Goal: Complete application form

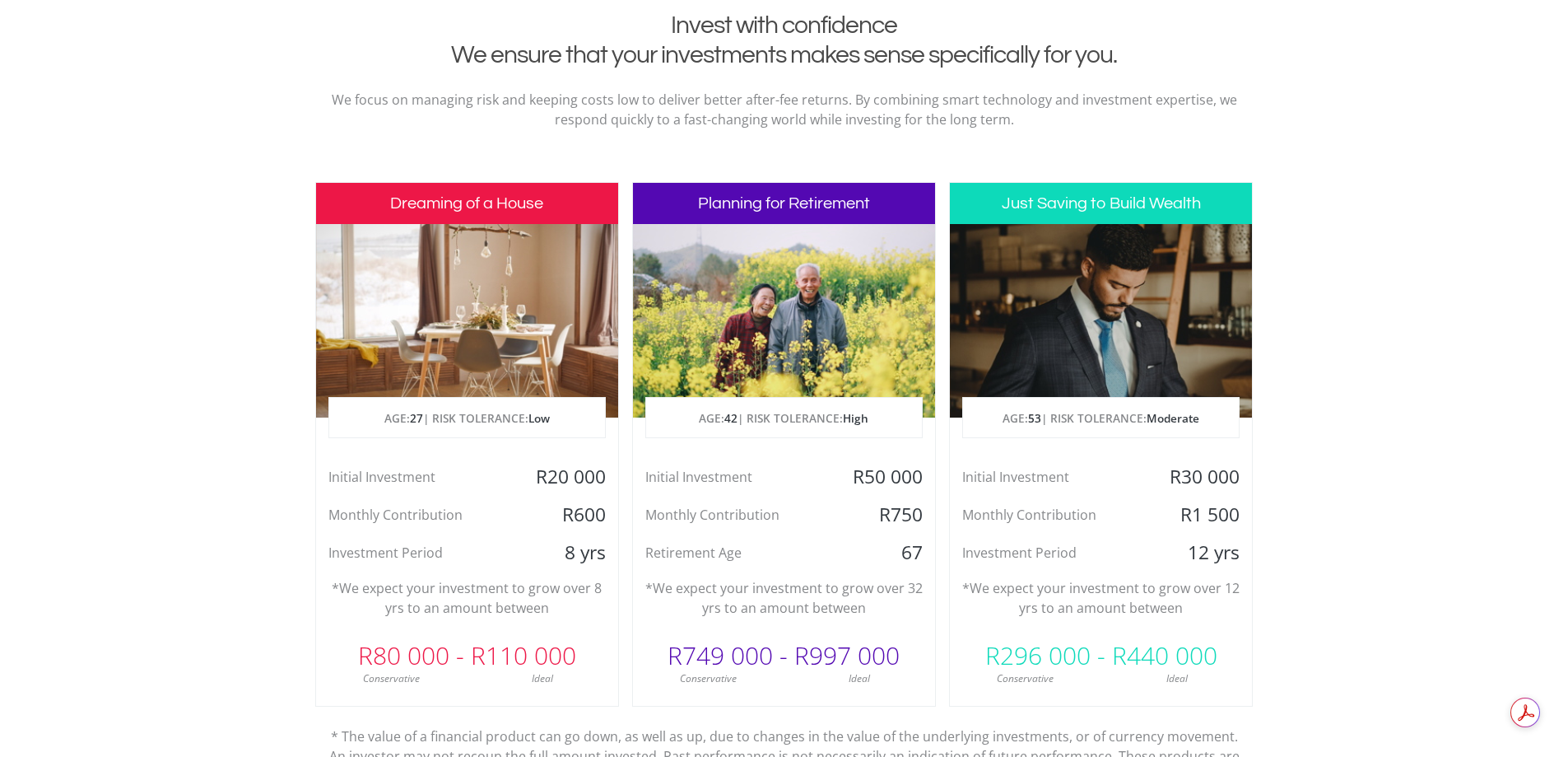
scroll to position [658, 0]
drag, startPoint x: 1172, startPoint y: 504, endPoint x: 1252, endPoint y: 511, distance: 80.3
click at [1252, 511] on div "R1 500" at bounding box center [1201, 514] width 100 height 25
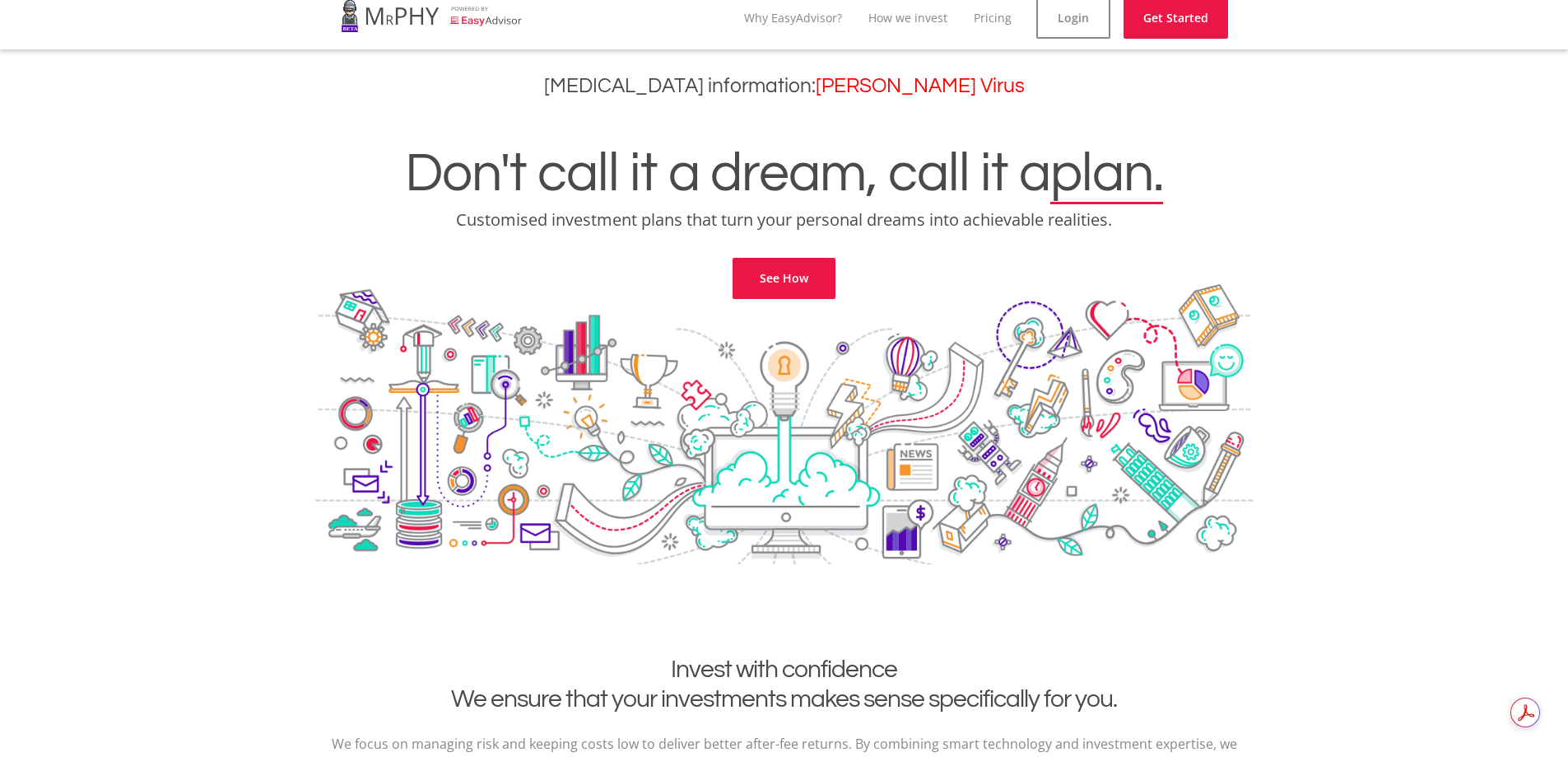
scroll to position [0, 0]
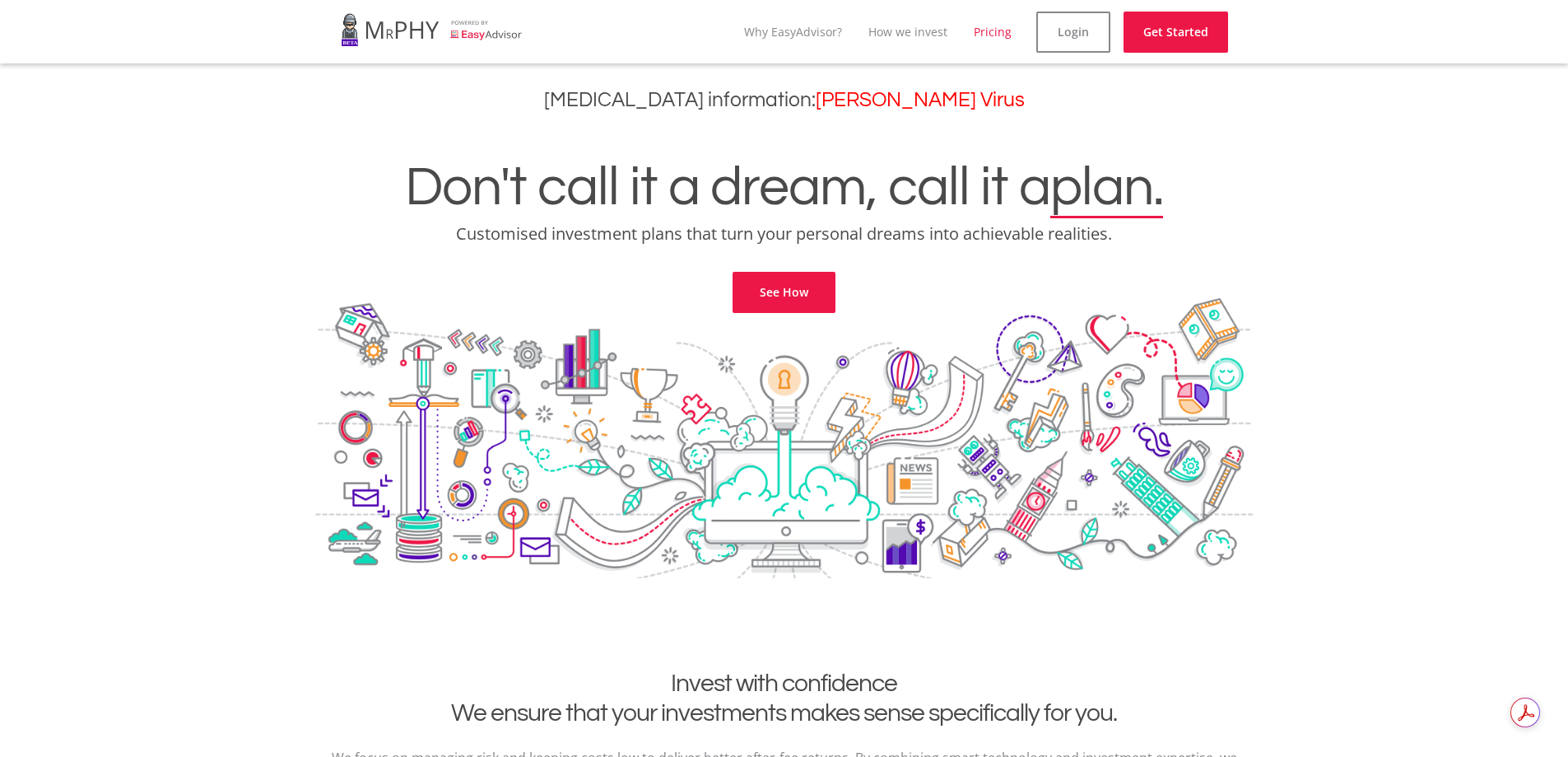
click at [999, 35] on link "Pricing" at bounding box center [992, 31] width 38 height 16
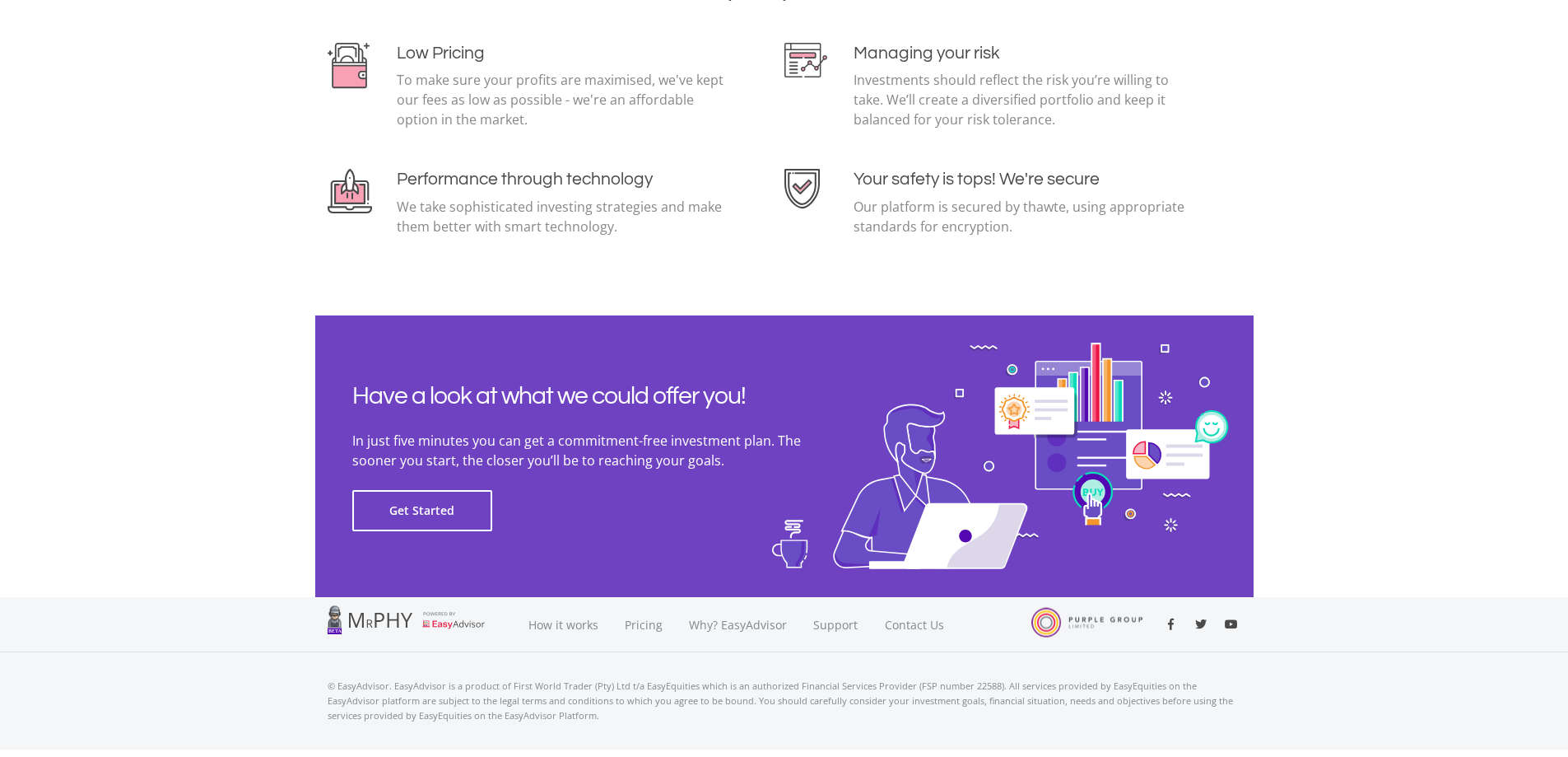
scroll to position [3574, 0]
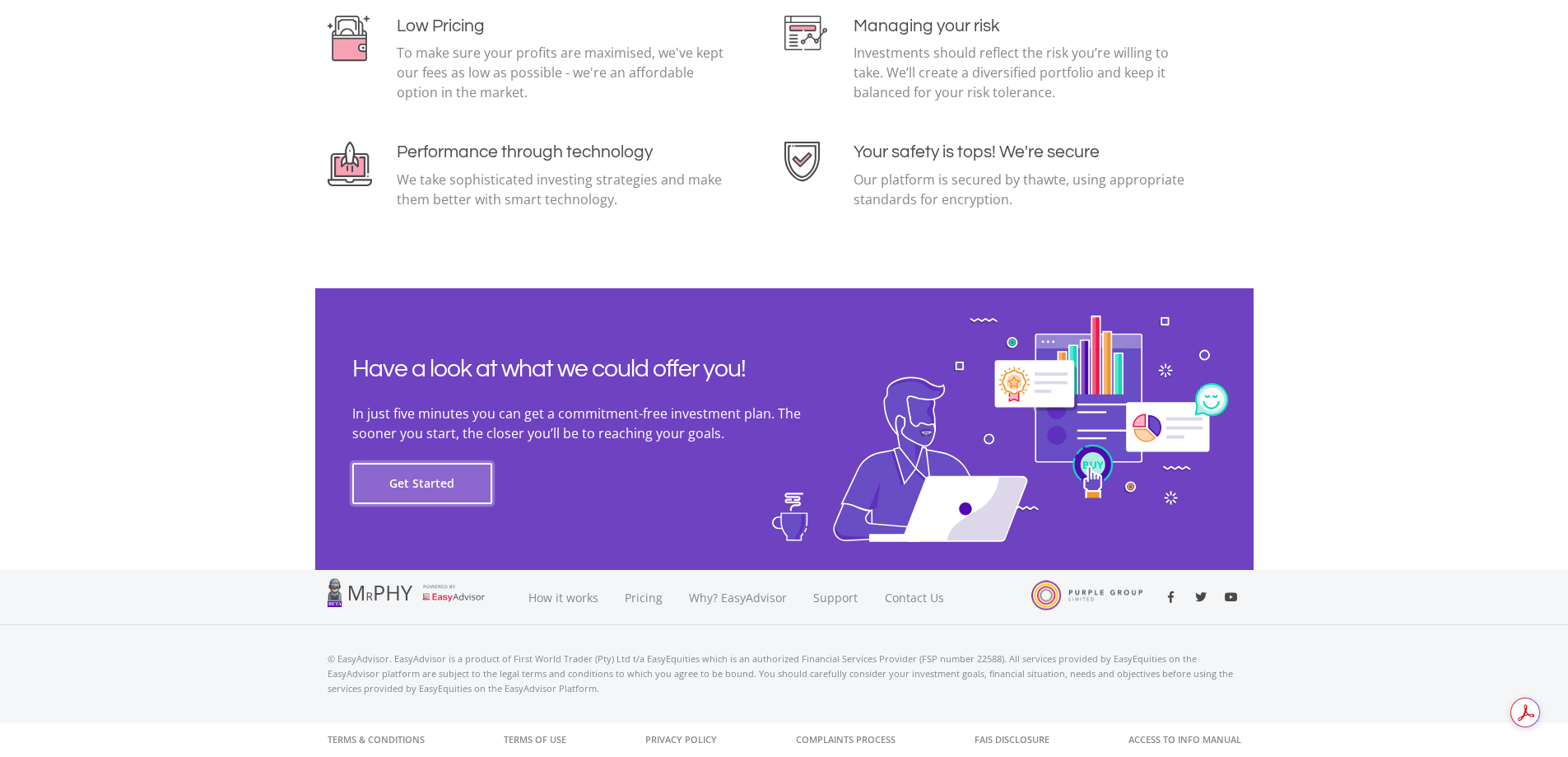
click at [418, 490] on button "Get Started" at bounding box center [422, 483] width 140 height 41
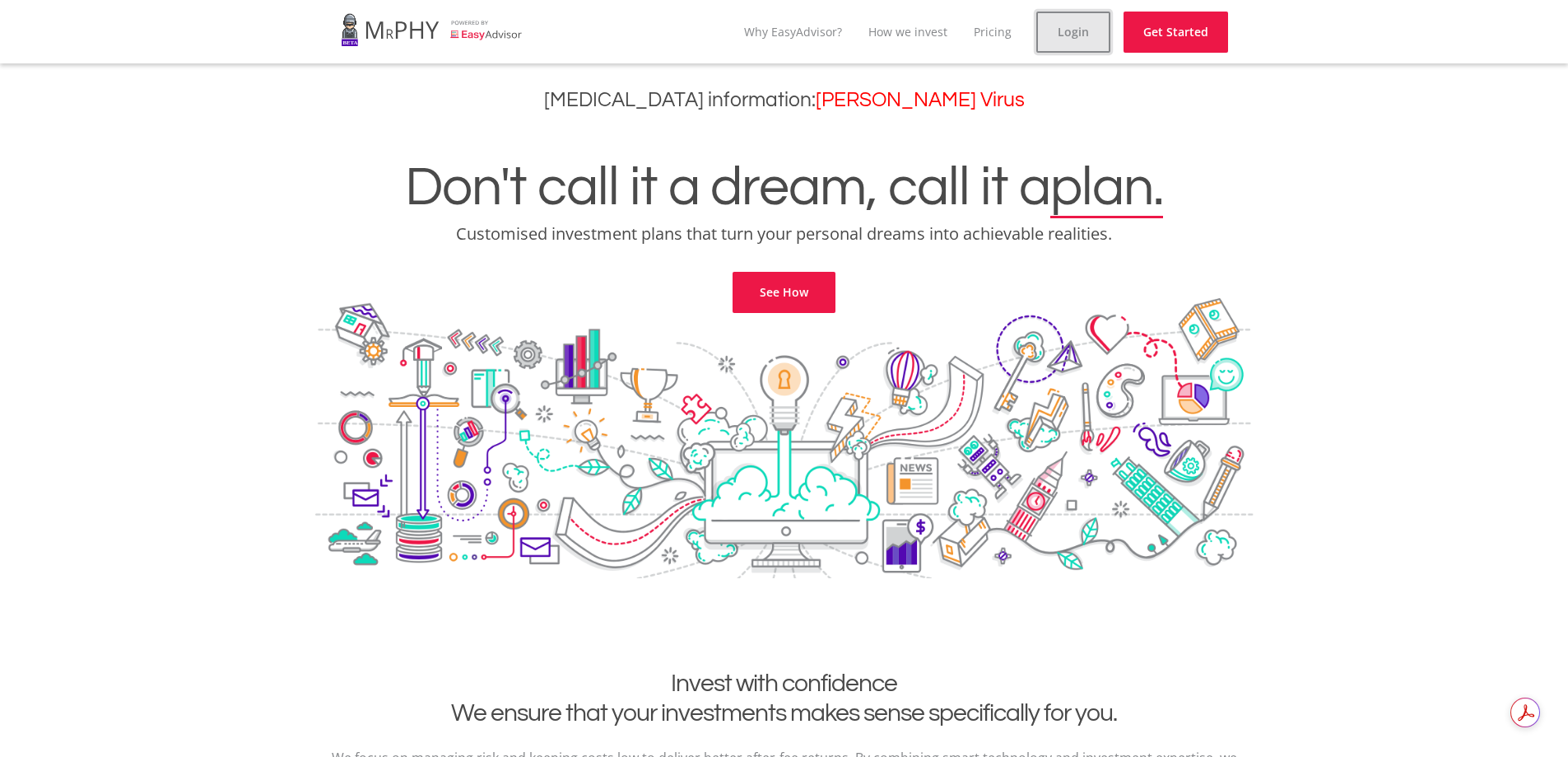
click at [1089, 37] on link "Login" at bounding box center [1073, 32] width 74 height 41
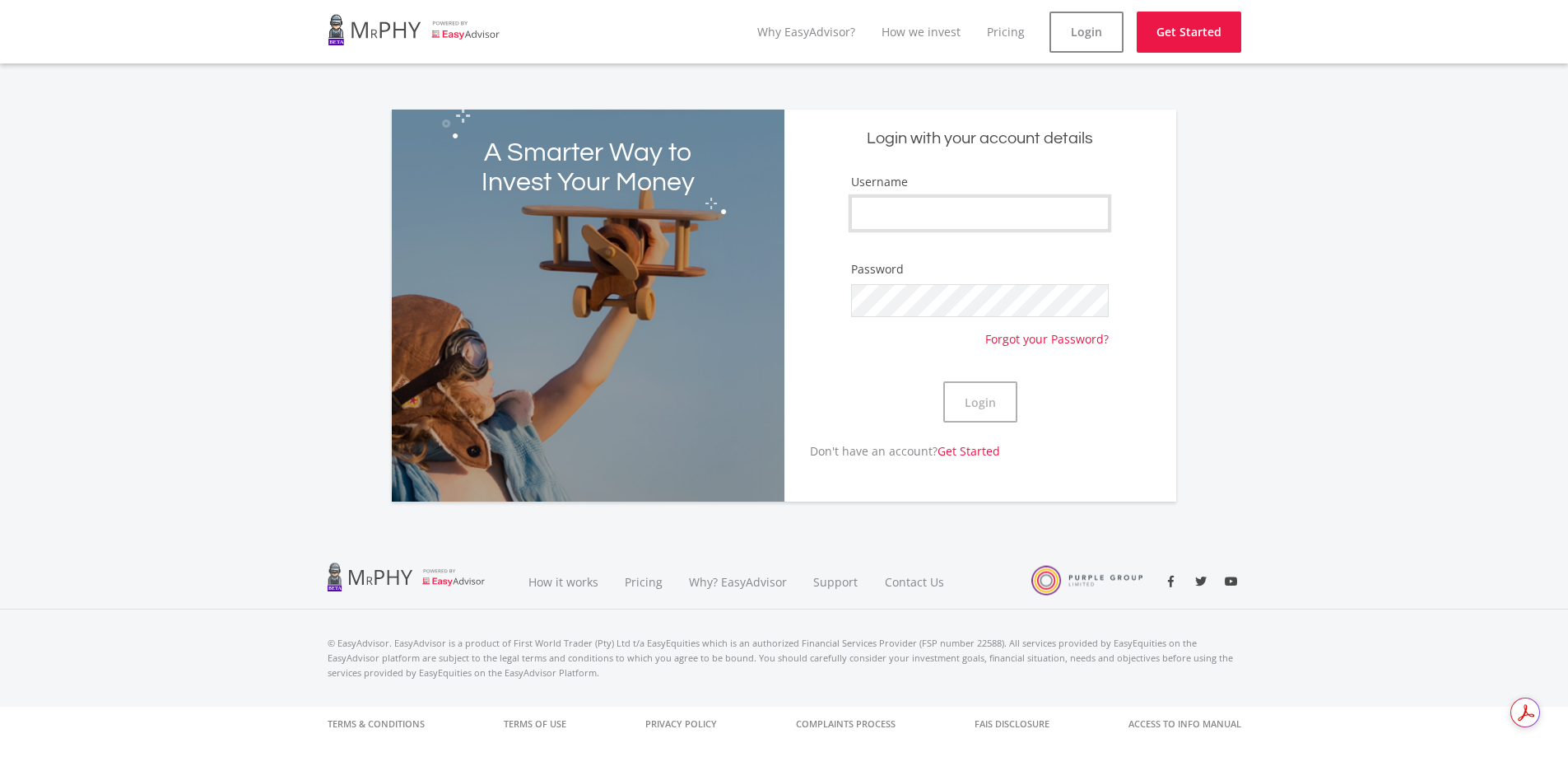
click at [918, 216] on input "Username" at bounding box center [979, 213] width 257 height 33
type input "[PERSON_NAME]"
click at [981, 403] on button "Login" at bounding box center [980, 401] width 74 height 41
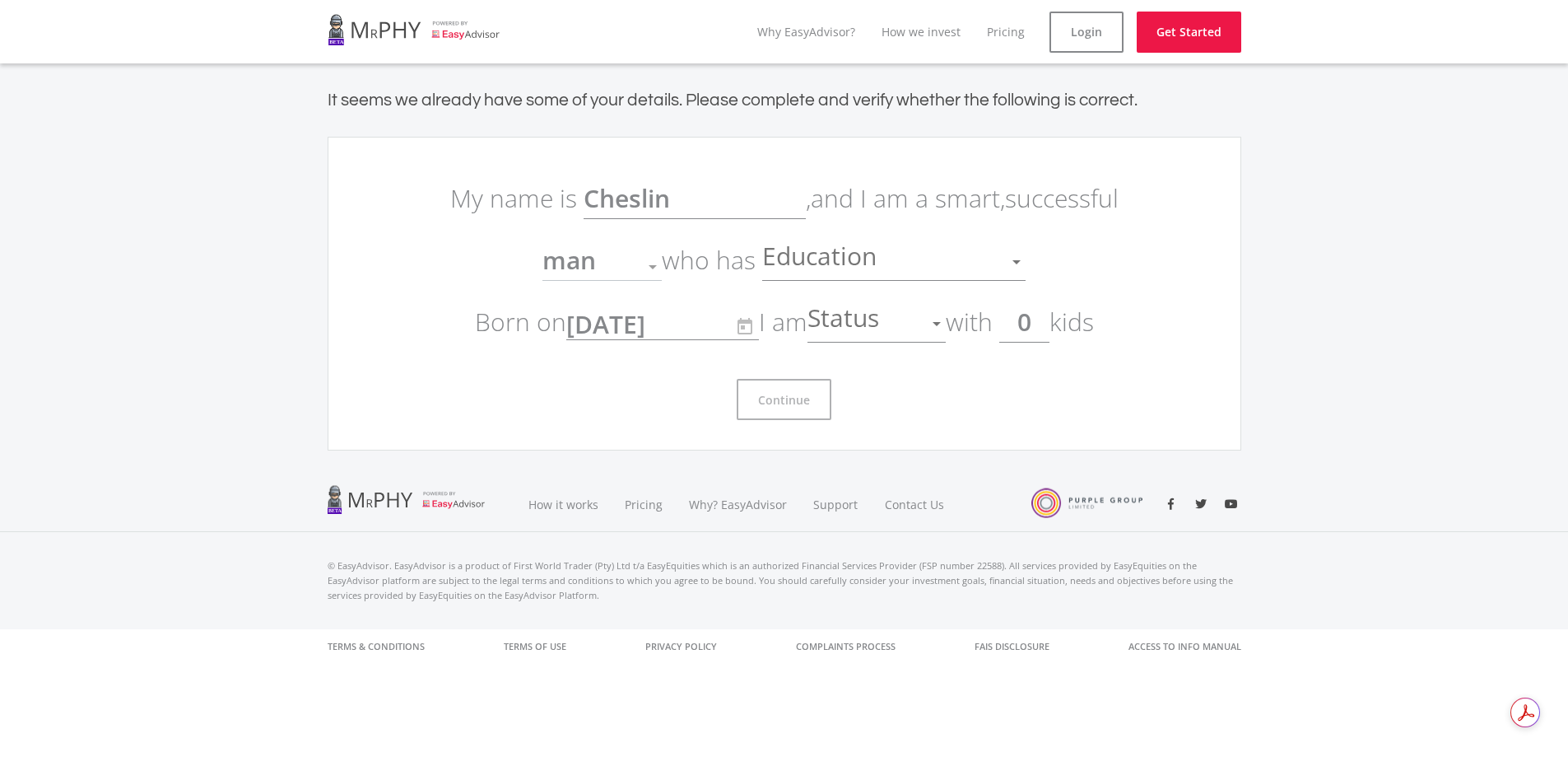
click at [1016, 254] on div at bounding box center [1017, 262] width 31 height 31
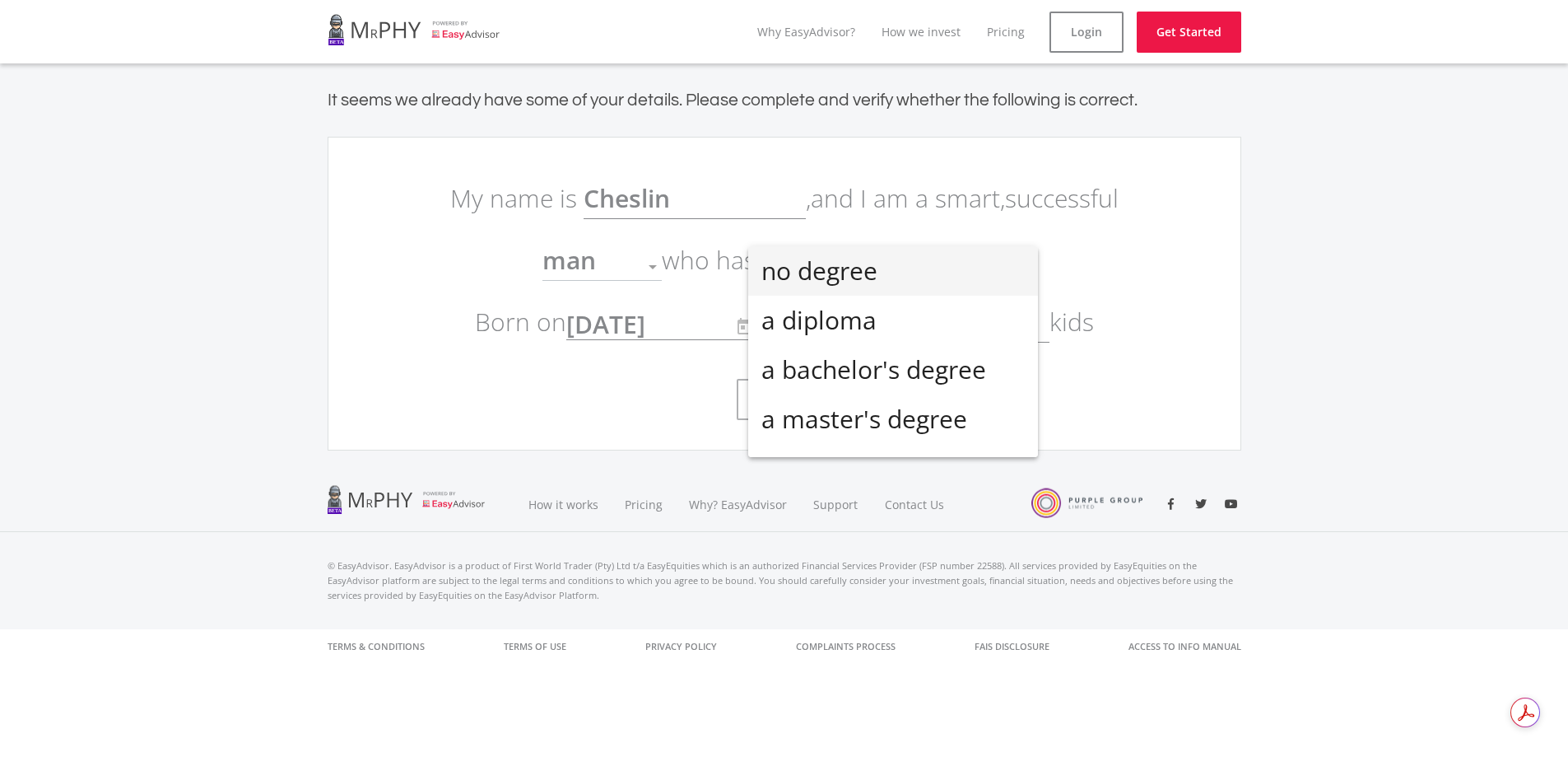
click at [643, 271] on div at bounding box center [784, 378] width 1568 height 757
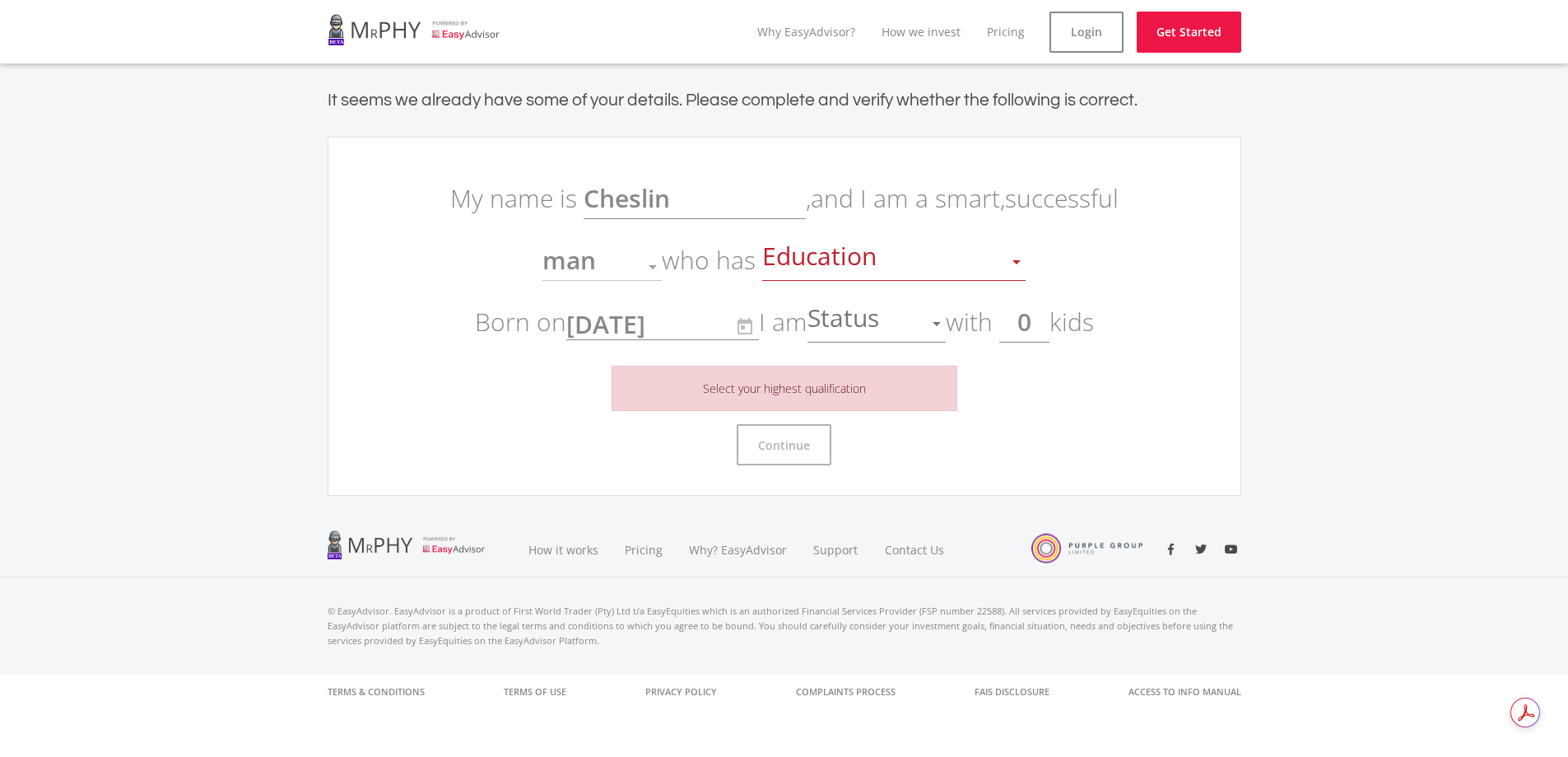
click at [643, 271] on div at bounding box center [653, 266] width 31 height 31
click at [643, 268] on div at bounding box center [653, 266] width 31 height 31
click at [643, 263] on div at bounding box center [653, 266] width 31 height 31
click at [842, 265] on span "Education" at bounding box center [821, 262] width 119 height 31
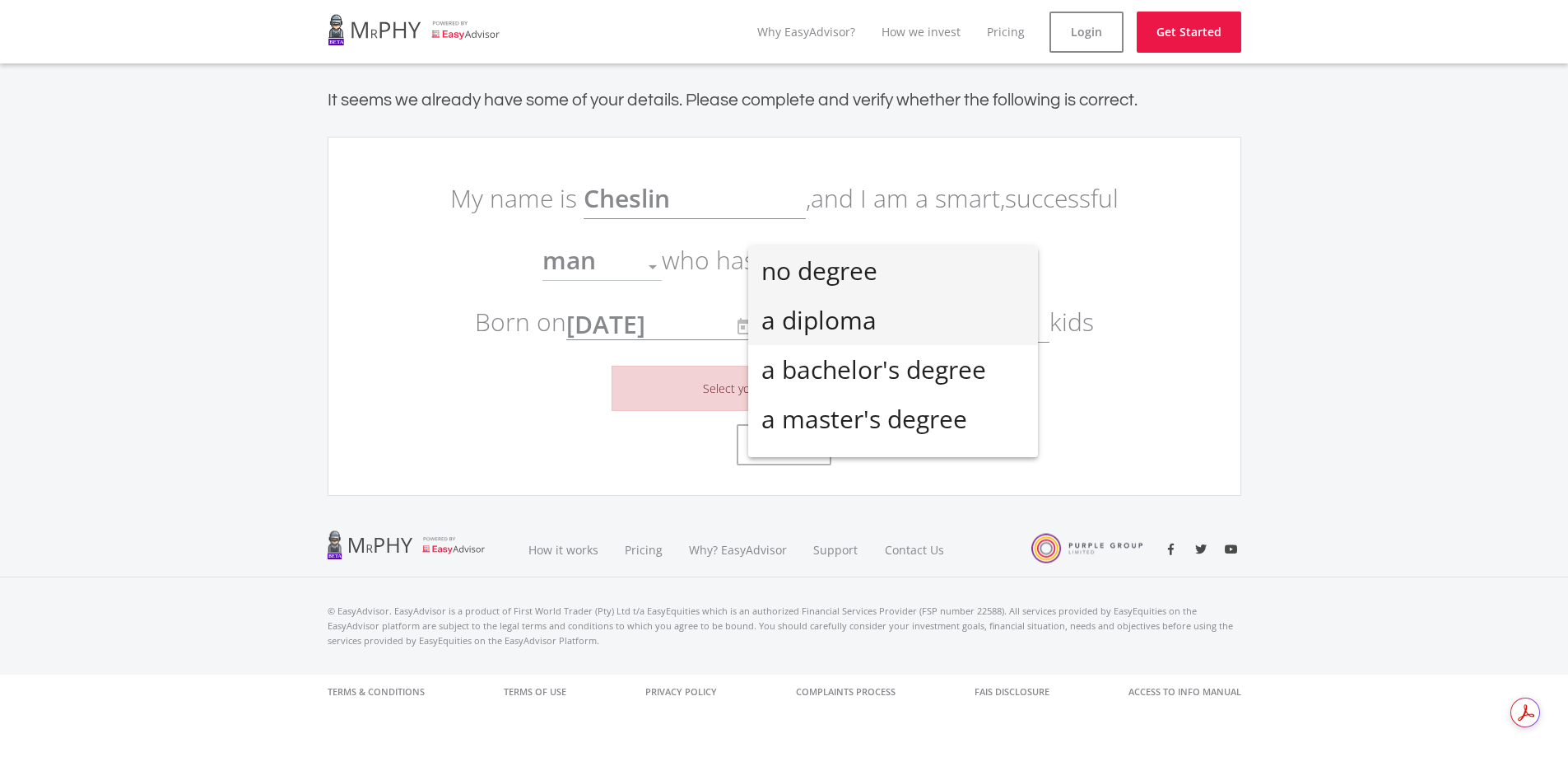
click at [823, 307] on span "a diploma" at bounding box center [893, 321] width 264 height 50
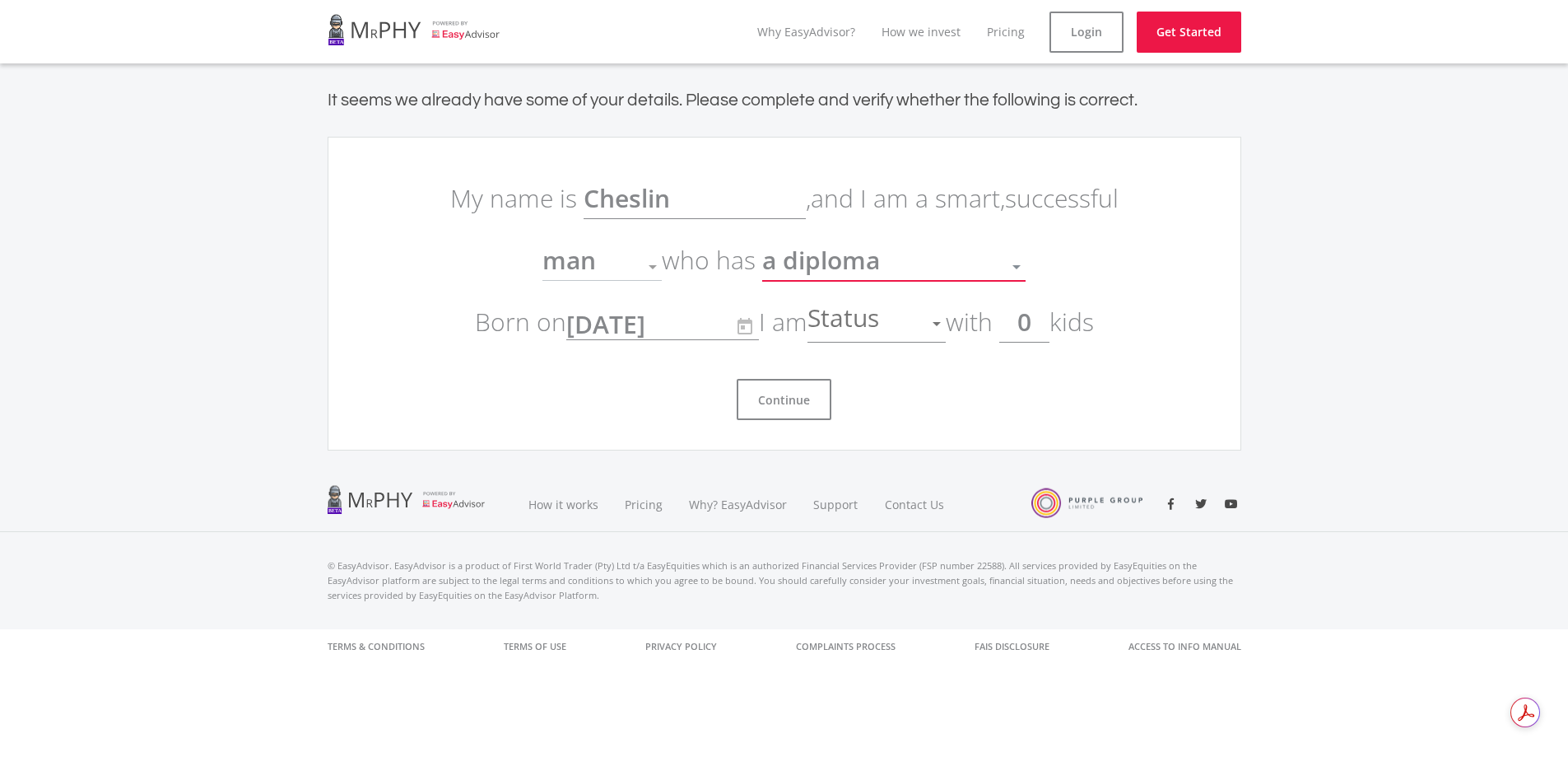
click at [938, 316] on div at bounding box center [937, 324] width 31 height 31
click at [881, 328] on span "single" at bounding box center [882, 333] width 138 height 50
click at [788, 396] on button "Continue" at bounding box center [784, 399] width 95 height 41
click at [785, 396] on button "Continue" at bounding box center [784, 399] width 95 height 41
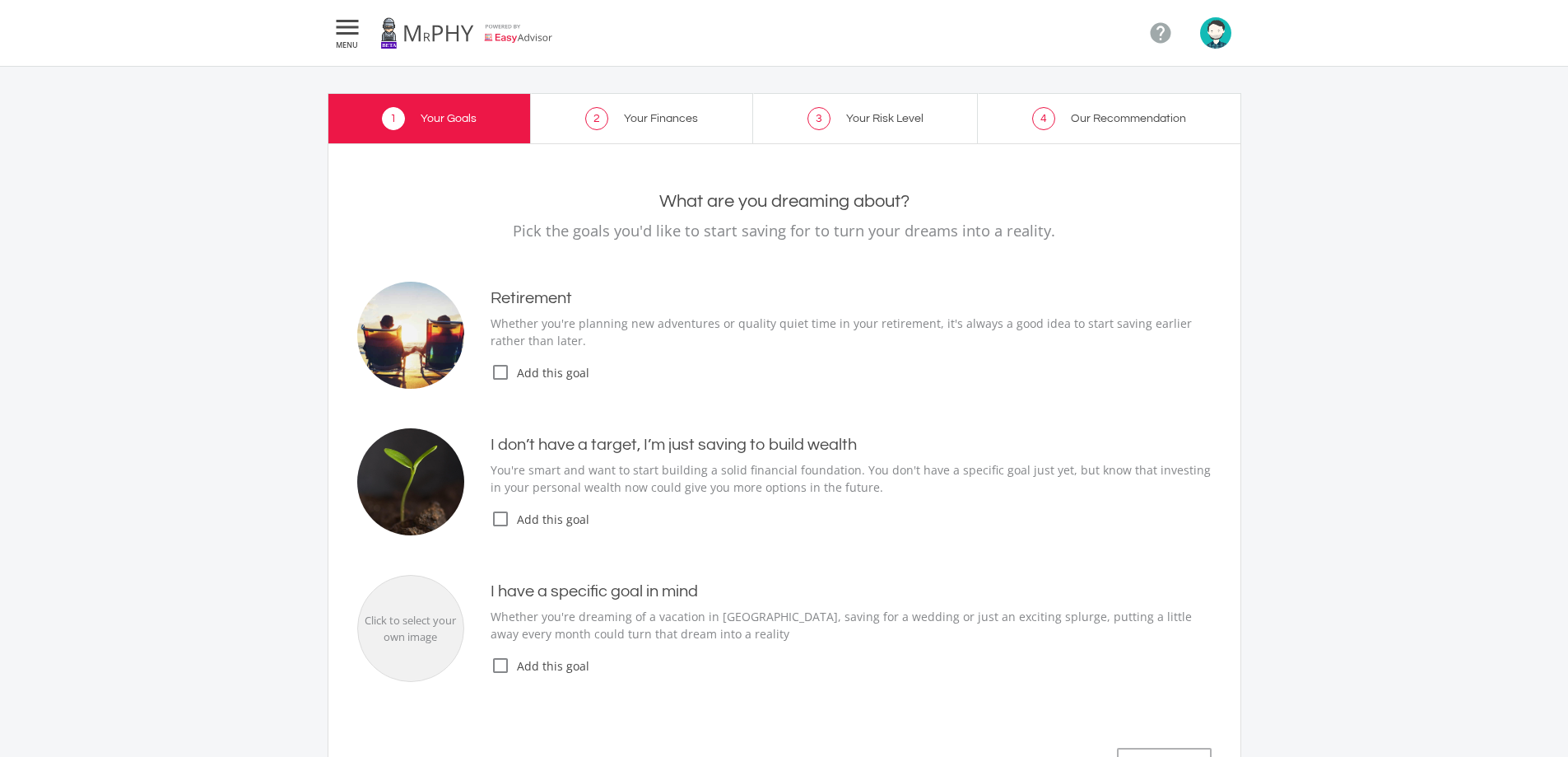
click at [503, 377] on icon "check_box_outline_blank" at bounding box center [500, 372] width 19 height 19
